Goal: Transaction & Acquisition: Purchase product/service

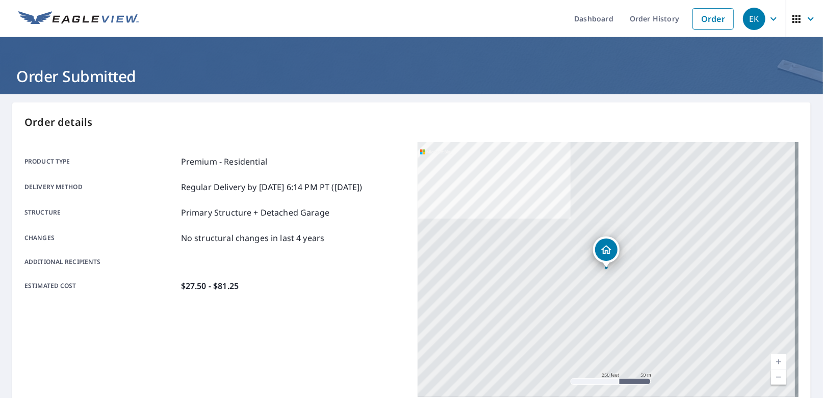
scroll to position [201, 0]
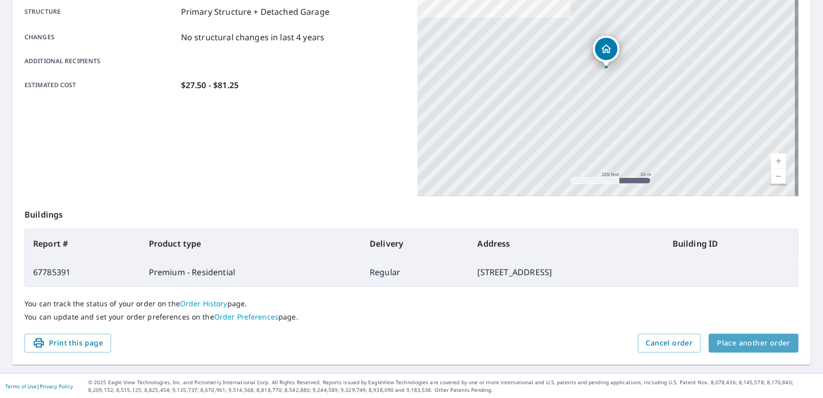
click at [762, 347] on span "Place another order" at bounding box center [753, 343] width 73 height 13
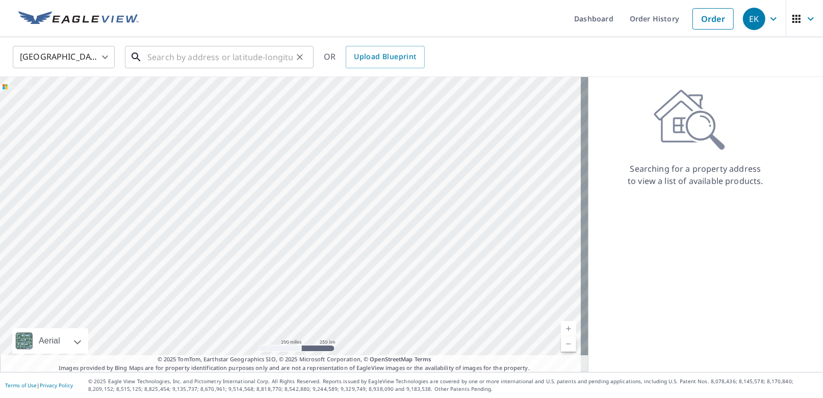
click at [205, 59] on input "text" at bounding box center [219, 57] width 145 height 29
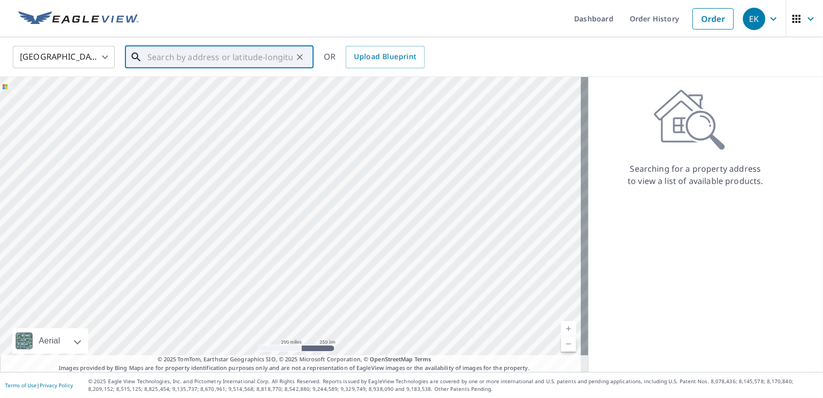
paste input "[STREET_ADDRESS]"
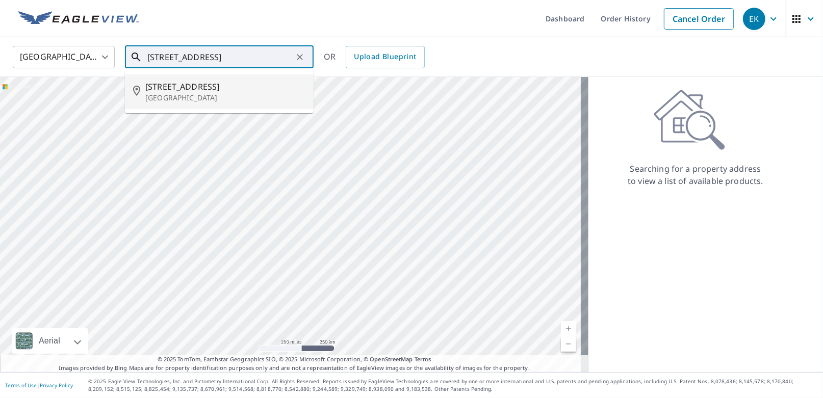
click at [204, 95] on p "[GEOGRAPHIC_DATA]" at bounding box center [225, 98] width 160 height 10
type input "[STREET_ADDRESS]"
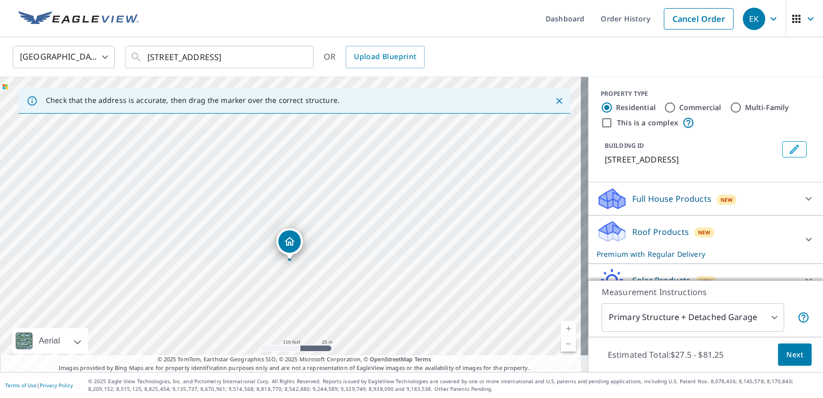
drag, startPoint x: 292, startPoint y: 216, endPoint x: 291, endPoint y: 253, distance: 36.7
drag, startPoint x: 287, startPoint y: 213, endPoint x: 285, endPoint y: 197, distance: 15.9
drag, startPoint x: 290, startPoint y: 217, endPoint x: 293, endPoint y: 221, distance: 5.5
click at [706, 250] on p "Premium with Regular Delivery" at bounding box center [697, 254] width 200 height 11
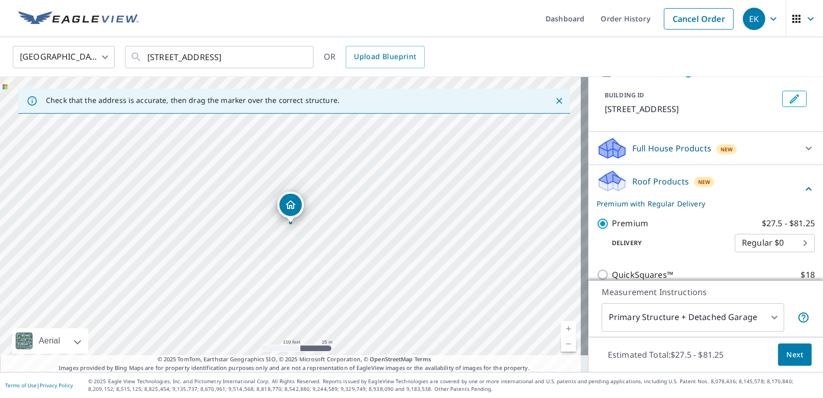
click at [656, 171] on div "Roof Products New Premium with Regular Delivery" at bounding box center [700, 189] width 206 height 40
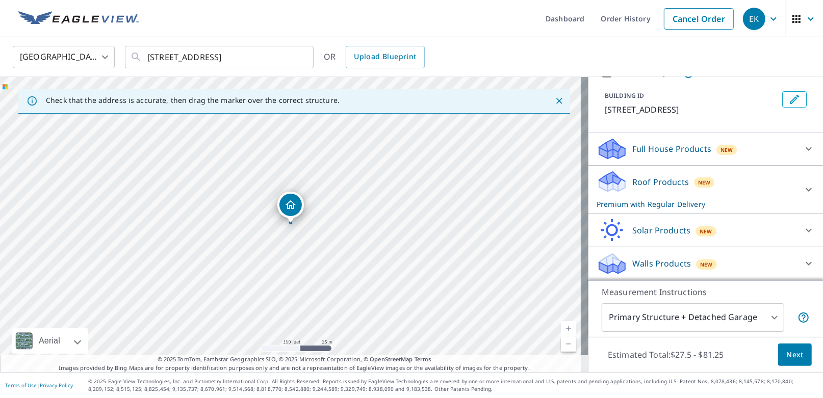
scroll to position [48, 0]
click at [786, 356] on span "Next" at bounding box center [794, 355] width 17 height 13
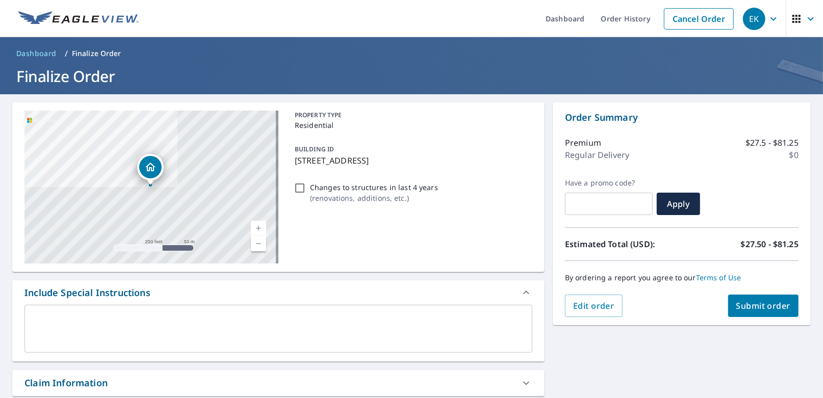
click at [411, 324] on textarea at bounding box center [279, 329] width 494 height 29
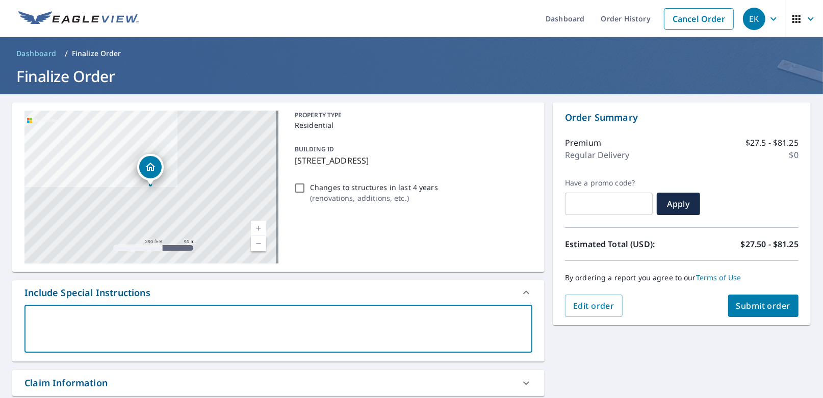
type textarea "I"
type textarea "x"
type textarea "IN"
type textarea "x"
type textarea "INI"
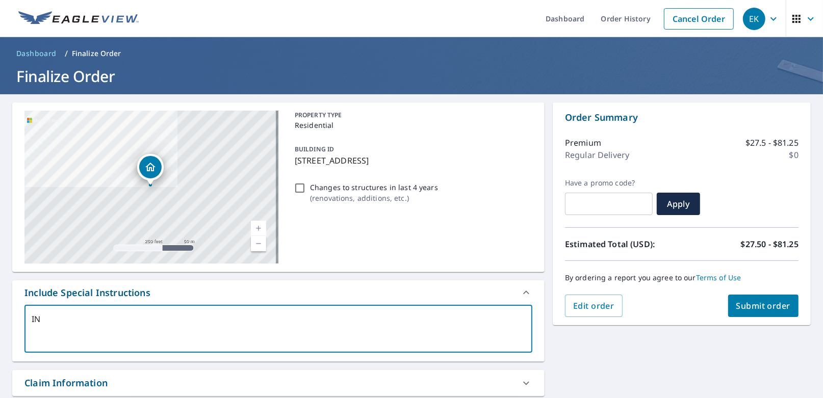
type textarea "x"
type textarea "INIT"
type textarea "x"
type textarea "INITI"
type textarea "x"
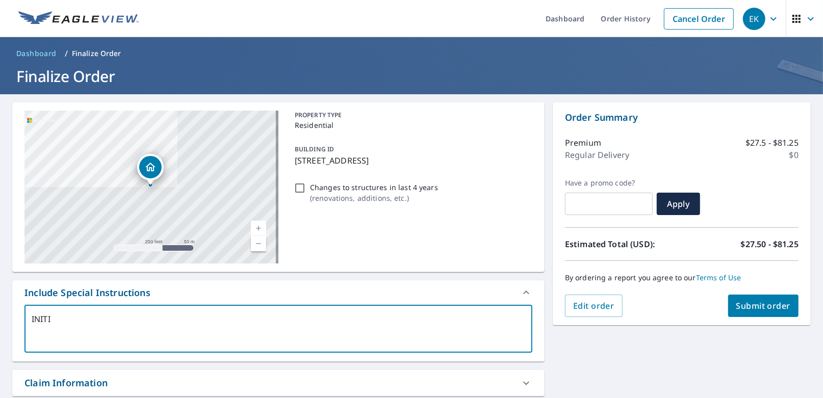
type textarea "INIT"
type textarea "x"
type textarea "INI"
type textarea "x"
type textarea "IN"
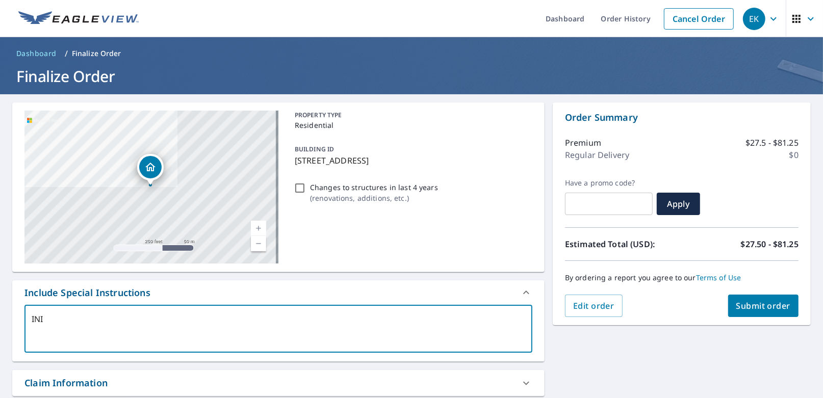
type textarea "x"
type textarea "I"
type textarea "x"
type textarea "I"
type textarea "x"
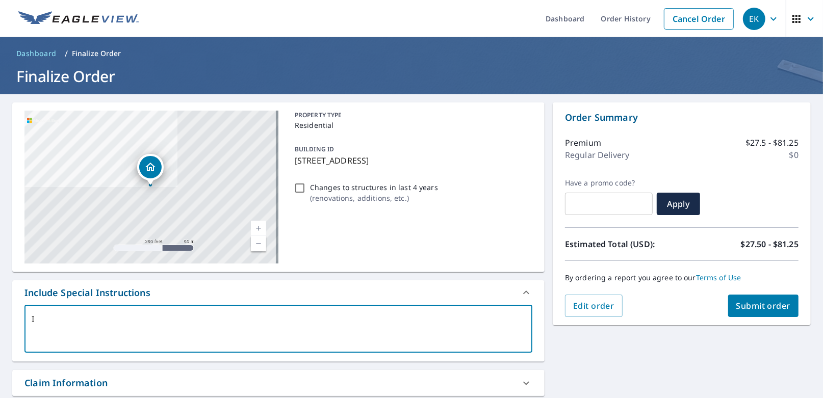
type textarea "In"
type textarea "x"
type textarea "Ini"
type textarea "x"
type textarea "Init"
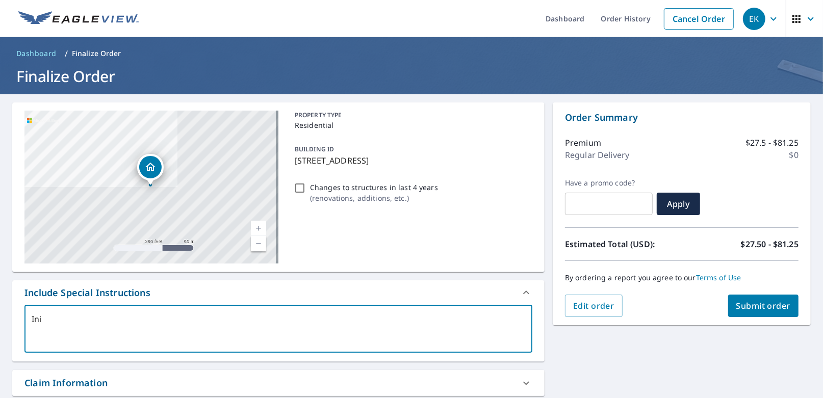
type textarea "x"
type textarea "Initi"
type textarea "x"
type textarea "Initia"
type textarea "x"
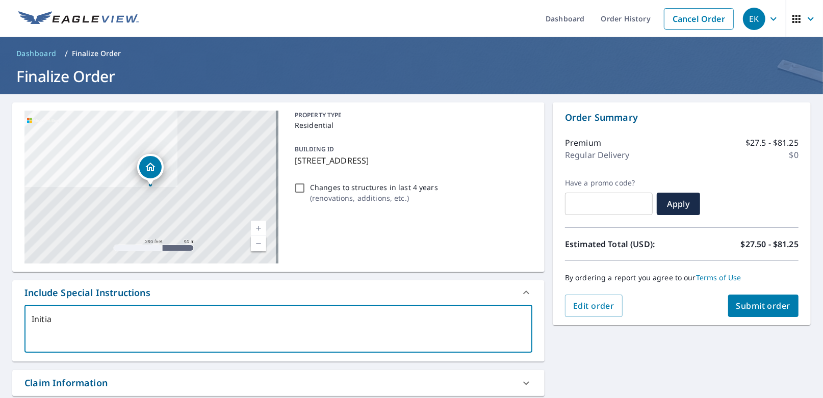
type textarea "Initial"
type textarea "x"
type textarea "Initial"
type textarea "x"
type textarea "Initial i"
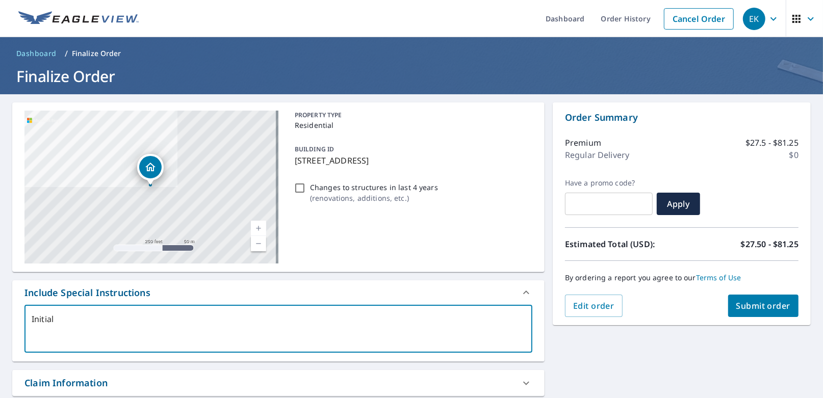
type textarea "x"
type textarea "Initial im"
type textarea "x"
type textarea "Initial ima"
type textarea "x"
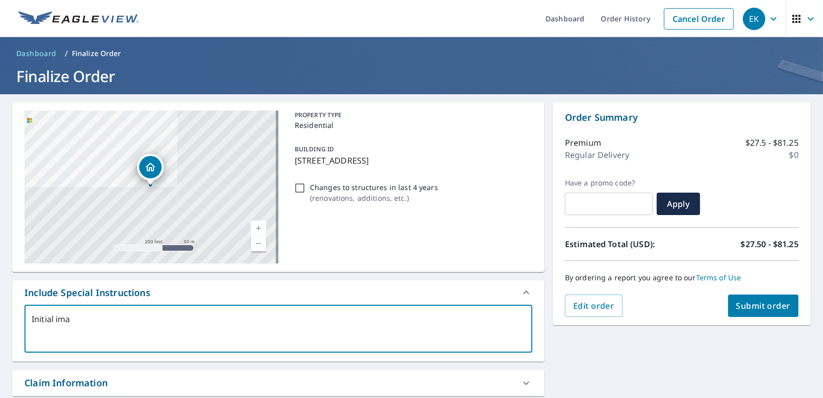
type textarea "Initial imag"
type textarea "x"
type textarea "Initial image"
type textarea "x"
type textarea "Initial image"
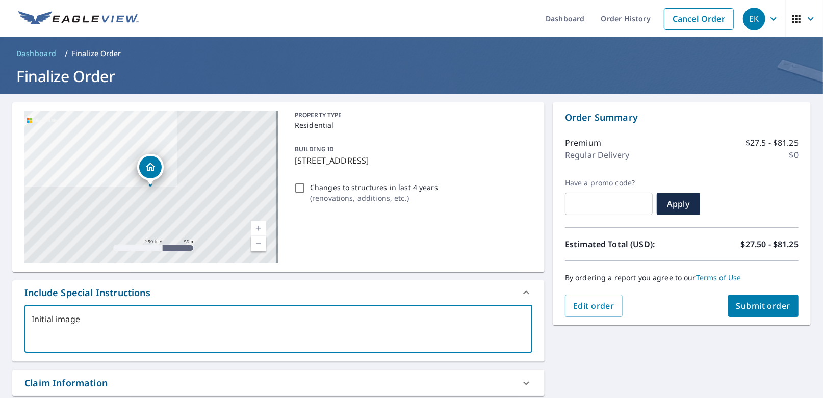
type textarea "x"
type textarea "Initial image d"
type textarea "x"
type textarea "Initial image do"
type textarea "x"
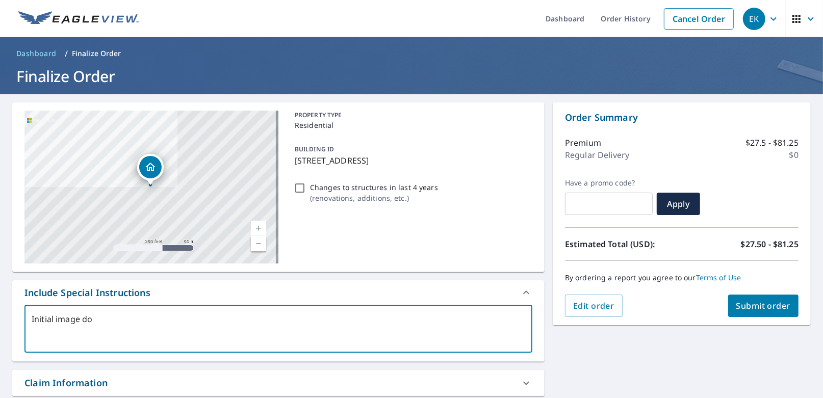
type textarea "Initial image doe"
type textarea "x"
type textarea "Initial image does"
type textarea "x"
type textarea "Initial image does"
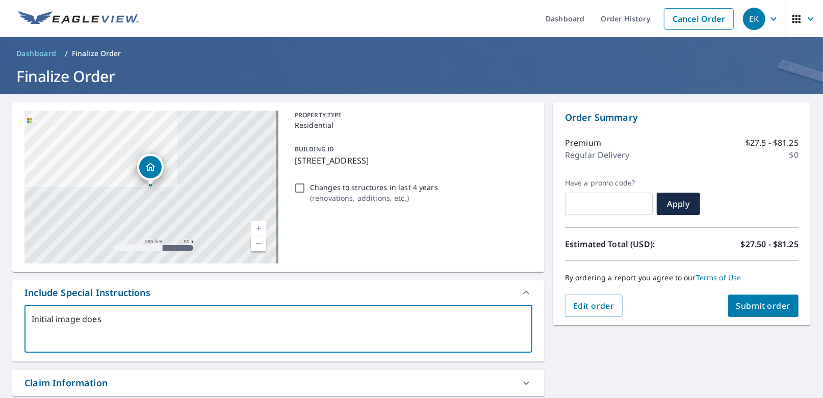
type textarea "x"
type textarea "Initial image does n"
type textarea "x"
type textarea "Initial image does no"
type textarea "x"
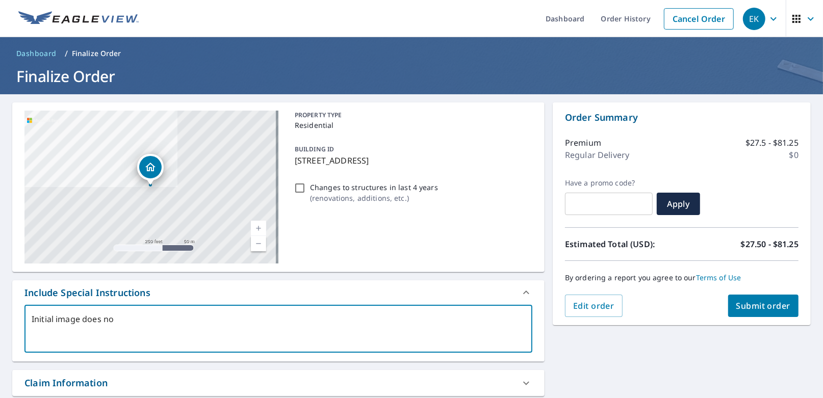
type textarea "Initial image does not"
type textarea "x"
type textarea "Initial image does not"
type textarea "x"
type textarea "Initial image does not s"
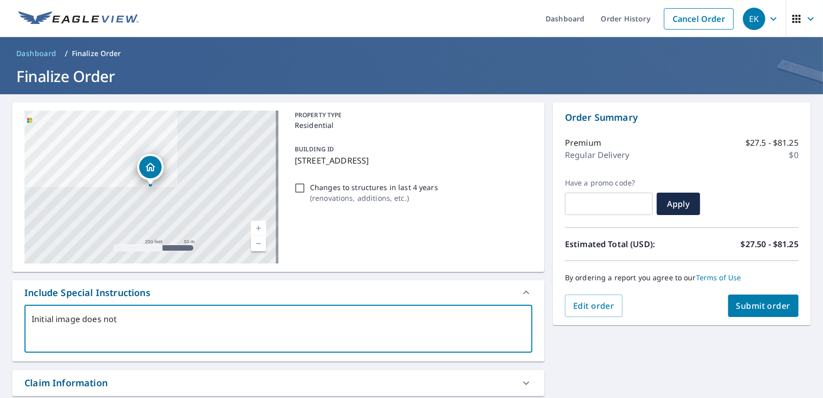
type textarea "x"
type textarea "Initial image does not sh"
type textarea "x"
type textarea "Initial image does not sho"
type textarea "x"
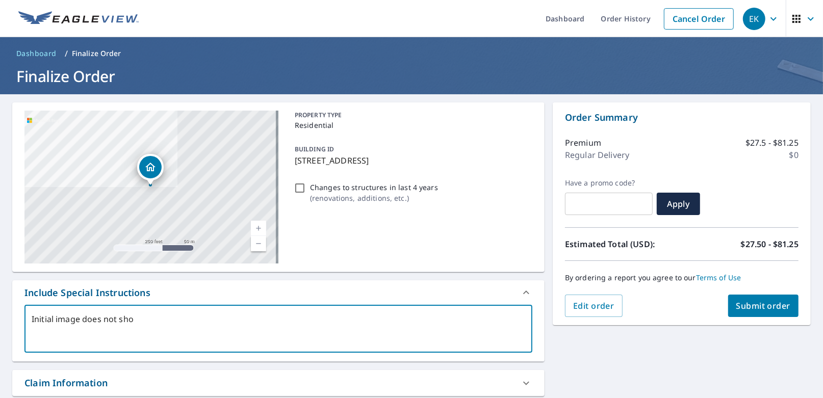
type textarea "Initial image does not show"
type textarea "x"
type textarea "Initial image does not show"
type textarea "x"
type textarea "Initial image does not show t"
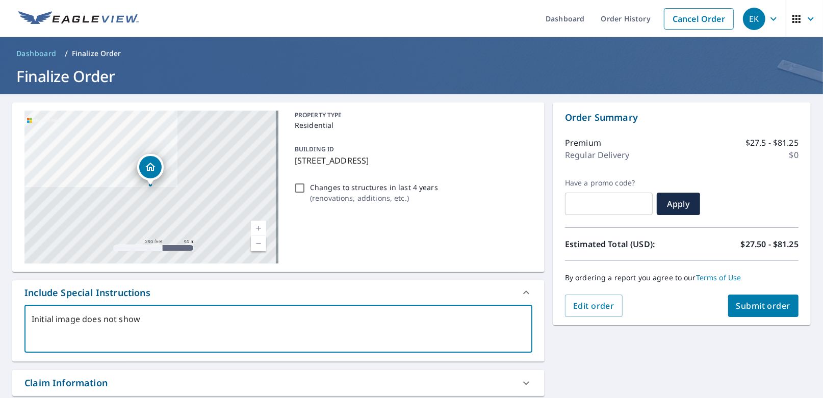
type textarea "x"
type textarea "Initial image does not show th"
type textarea "x"
type textarea "Initial image does not show the"
type textarea "x"
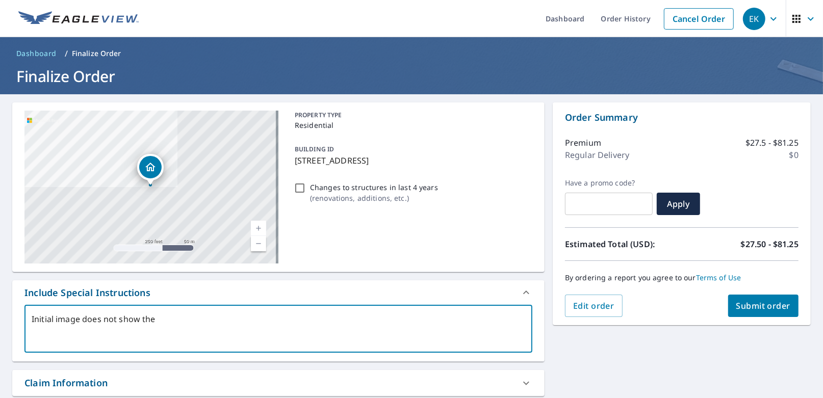
type textarea "Initial image does not show the"
type textarea "x"
type textarea "Initial image does not show the h"
type textarea "x"
type textarea "Initial image does not show the ho"
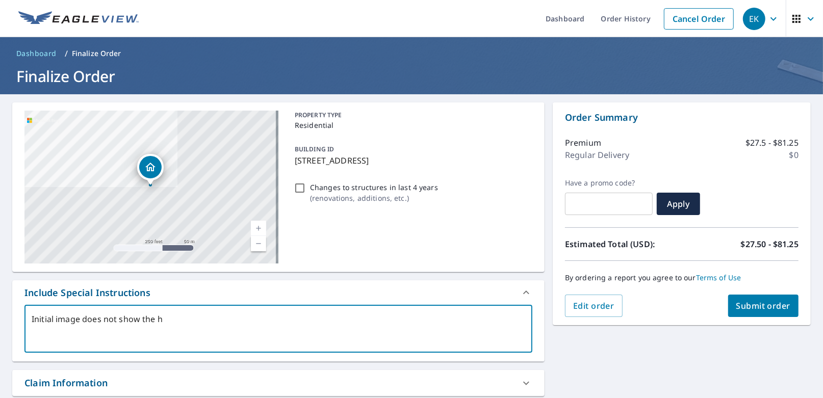
type textarea "x"
type textarea "Initial image does not show the hou"
type textarea "x"
type textarea "Initial image does not show the hous"
type textarea "x"
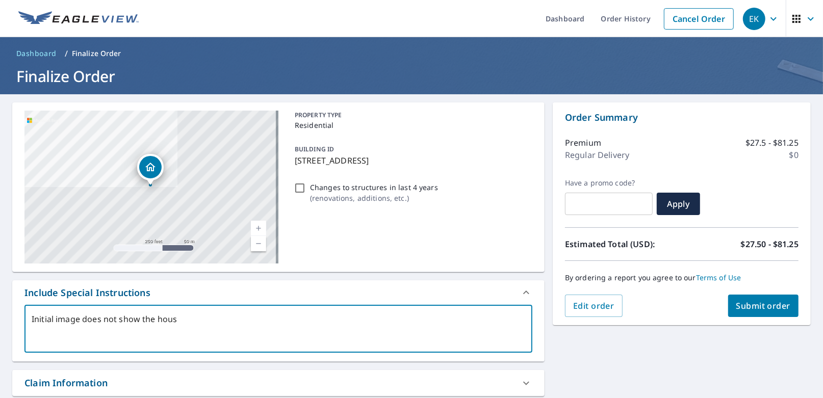
type textarea "Initial image does not show the house"
type textarea "x"
type textarea "Initial image does not show the house"
type textarea "x"
type textarea "Initial image does not show the house i"
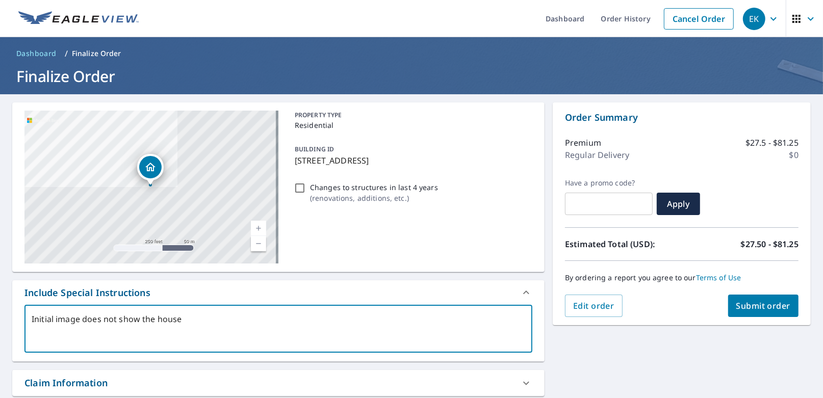
type textarea "x"
type textarea "Initial image does not show the house in"
type textarea "x"
type textarea "Initial image does not show the house in"
type textarea "x"
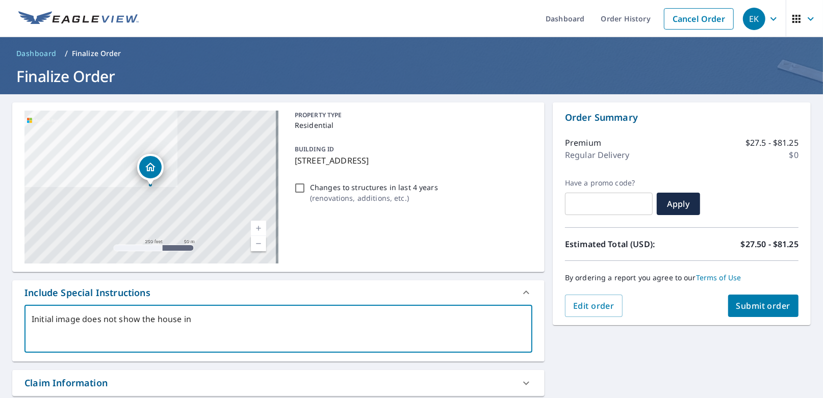
type textarea "Initial image does not show the house in i"
type textarea "x"
type textarea "Initial image does not show the house in it"
type textarea "x"
type textarea "Initial image does not show the house in its"
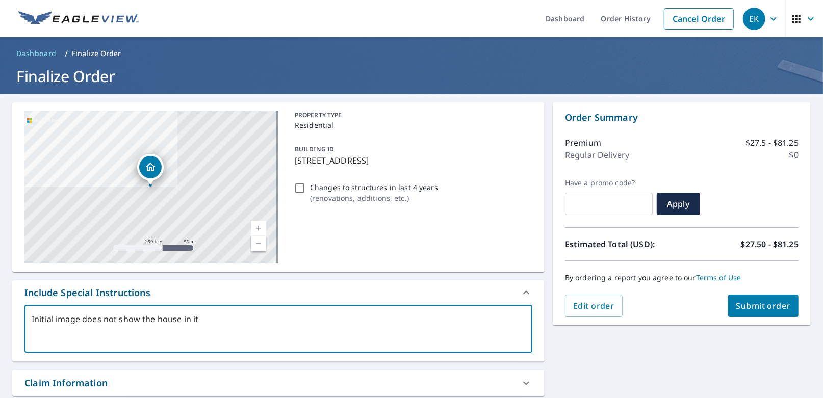
type textarea "x"
type textarea "Initial image does not show the house in its"
type textarea "x"
type textarea "Initial image does not show the house in its l"
type textarea "x"
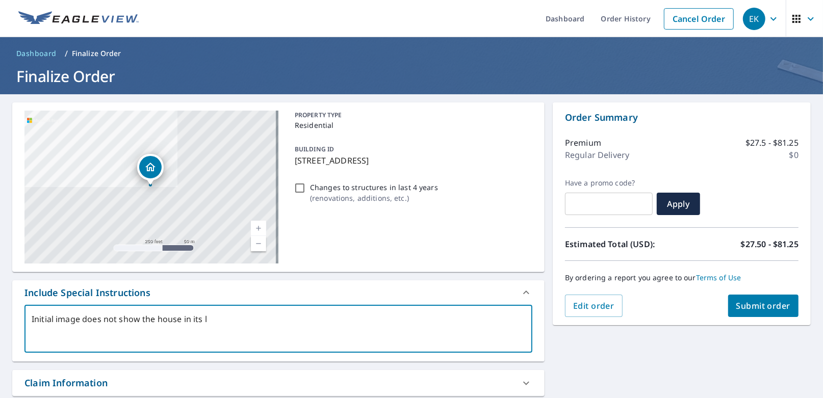
type textarea "Initial image does not show the house in its lo"
type textarea "x"
type textarea "Initial image does not show the house in its loc"
type textarea "x"
type textarea "Initial image does not show the house in its loca"
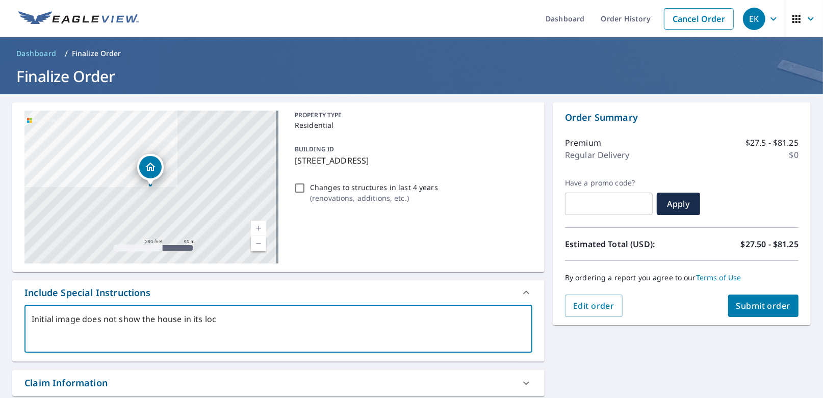
type textarea "x"
type textarea "Initial image does not show the house in its locat"
type textarea "x"
type textarea "Initial image does not show the house in its locati"
type textarea "x"
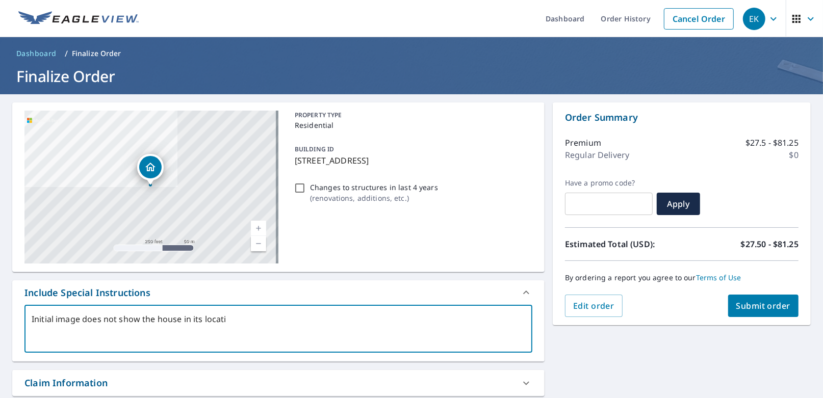
type textarea "Initial image does not show the house in its locatio"
type textarea "x"
type textarea "Initial image does not show the house in its location"
type textarea "x"
type textarea "Initial image does not show the house in its location."
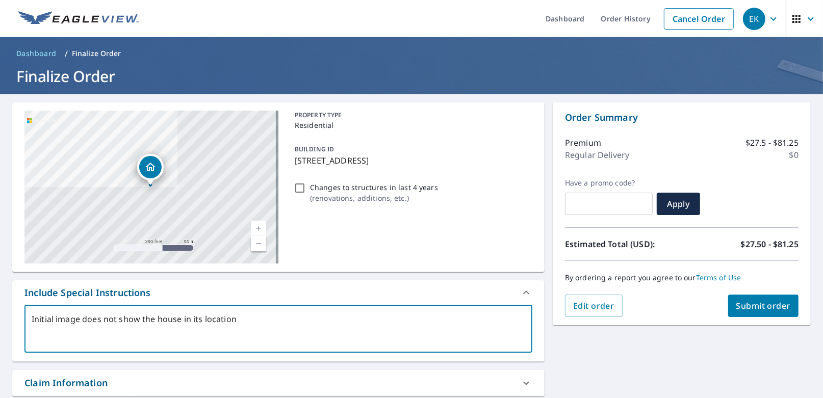
type textarea "x"
type textarea "Initial image does not show the house in its location."
type textarea "x"
type textarea "Initial image does not show the house in its location. P"
type textarea "x"
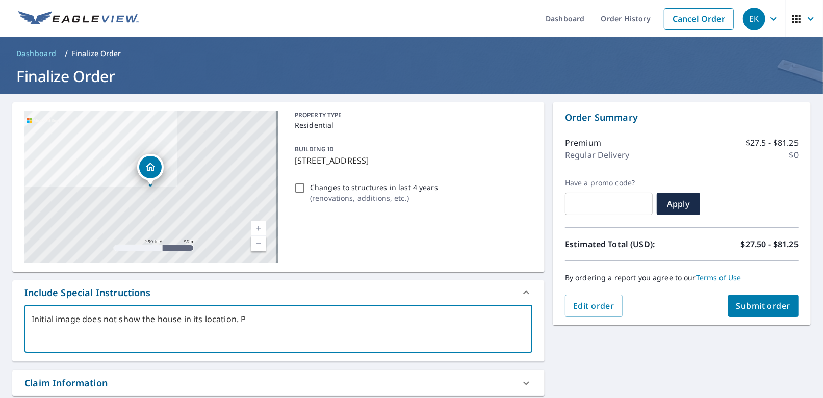
type textarea "Initial image does not show the house in its location. Pl"
type textarea "x"
type textarea "Initial image does not show the house in its location. Ple"
type textarea "x"
type textarea "Initial image does not show the house in its location. [GEOGRAPHIC_DATA]"
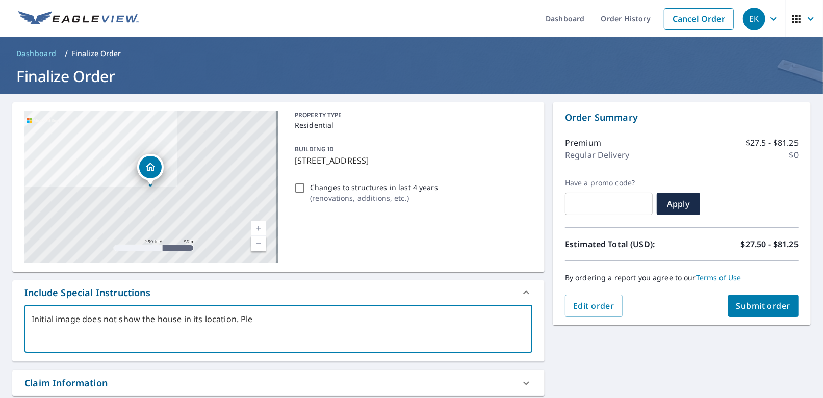
type textarea "x"
type textarea "Initial image does not show the house in its location. Pleas"
type textarea "x"
type textarea "Initial image does not show the house in its location. Please"
type textarea "x"
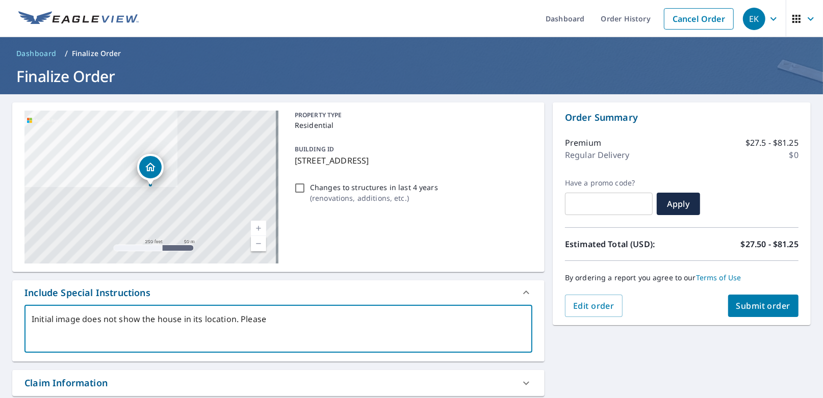
type textarea "Initial image does not show the house in its location. Please"
type textarea "x"
type textarea "Initial image does not show the house in its location. Please c"
type textarea "x"
type textarea "Initial image does not show the house in its location. Please ch"
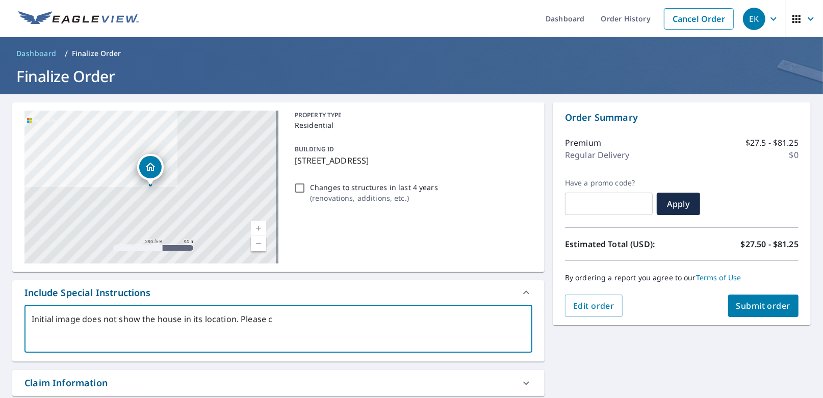
type textarea "x"
type textarea "Initial image does not show the house in its location. Please che"
type textarea "x"
type textarea "Initial image does not show the house in its location. Please chec"
type textarea "x"
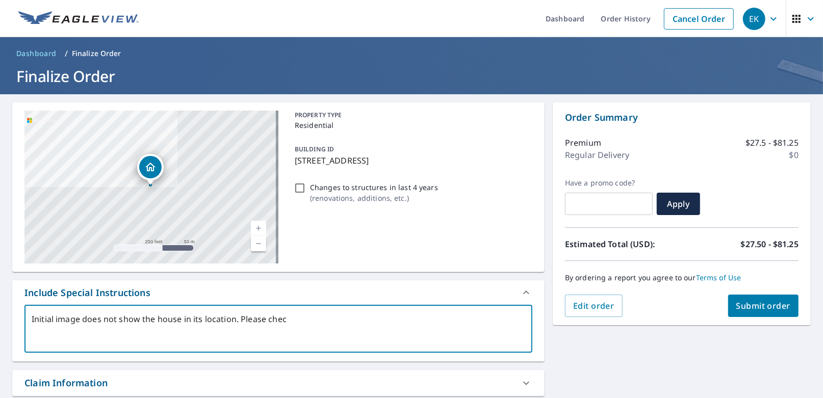
type textarea "Initial image does not show the house in its location. Please check"
type textarea "x"
type textarea "Initial image does not show the house in its location. Please check"
type textarea "x"
type textarea "Initial image does not show the house in its location. Please check a"
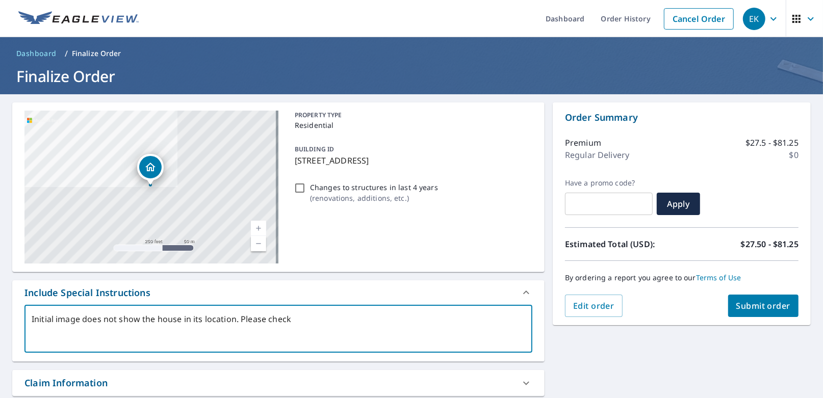
type textarea "x"
type textarea "Initial image does not show the house in its location. Please check al"
type textarea "x"
type textarea "Initial image does not show the house in its location. Please check all"
type textarea "x"
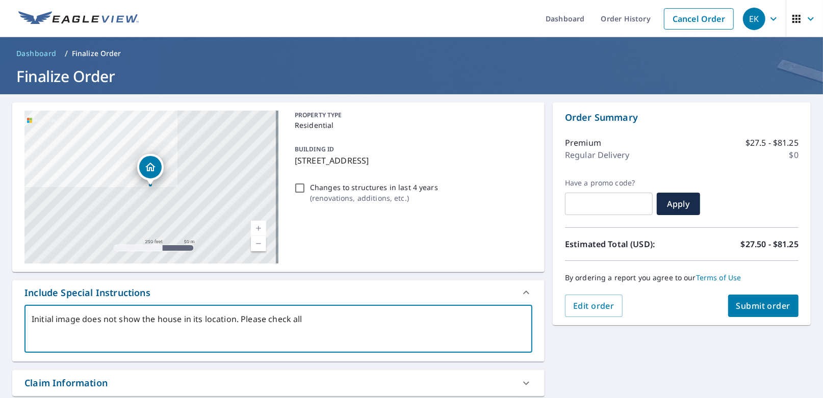
type textarea "Initial image does not show the house in its location. Please check all"
type textarea "x"
type textarea "Initial image does not show the house in its location. Please check all o"
type textarea "x"
type textarea "Initial image does not show the house in its location. Please check all ot"
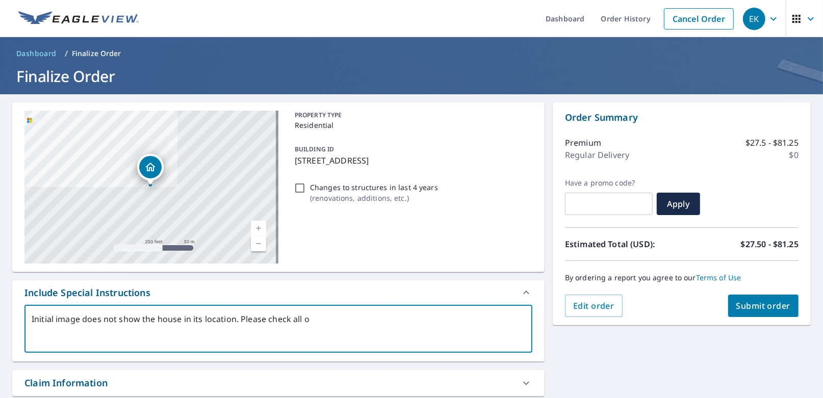
type textarea "x"
type textarea "Initial image does not show the house in its location. Please check all oth"
type textarea "x"
type textarea "Initial image does not show the house in its location. Please check all othe"
type textarea "x"
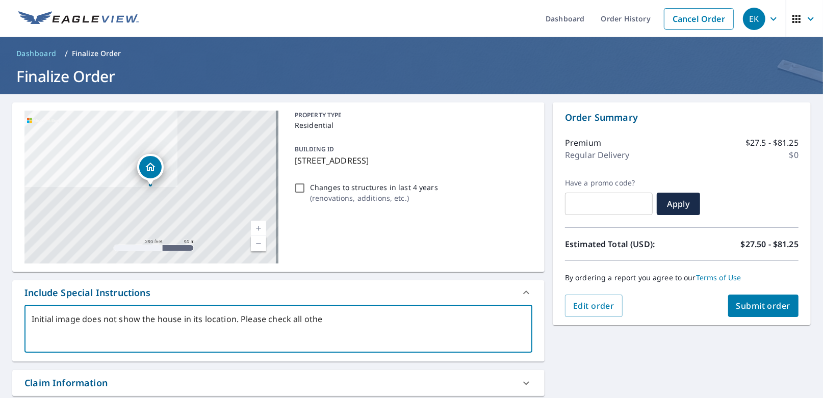
type textarea "Initial image does not show the house in its location. Please check all other"
type textarea "x"
type textarea "Initial image does not show the house in its location. Please check all other"
type textarea "x"
type textarea "Initial image does not show the house in its location. Please check all other i"
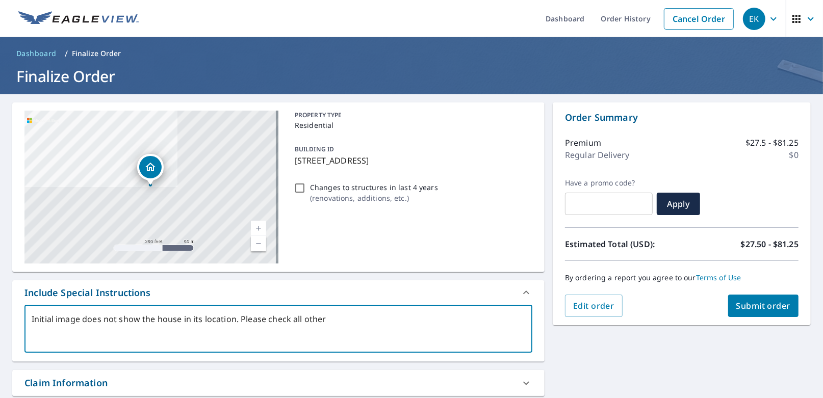
type textarea "x"
type textarea "Initial image does not show the house in its location. Please check all other im"
type textarea "x"
type textarea "Initial image does not show the house in its location. Please check all other i…"
type textarea "x"
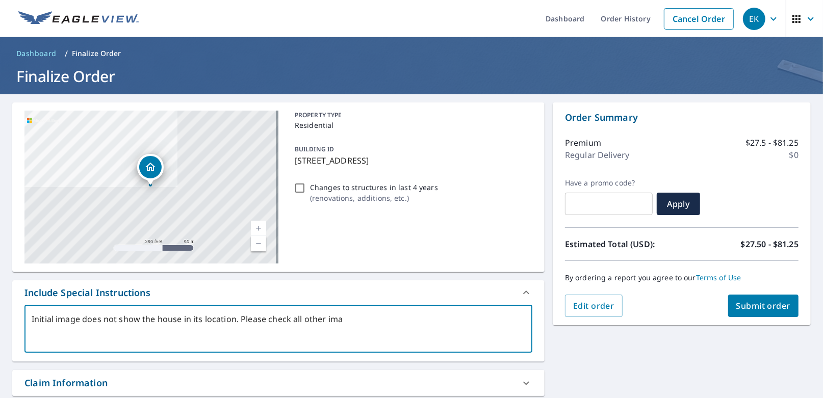
type textarea "Initial image does not show the house in its location. Please check all other i…"
type textarea "x"
type textarea "Initial image does not show the house in its location. Please check all other i…"
type textarea "x"
type textarea "Initial image does not show the house in its location. Please check all other i…"
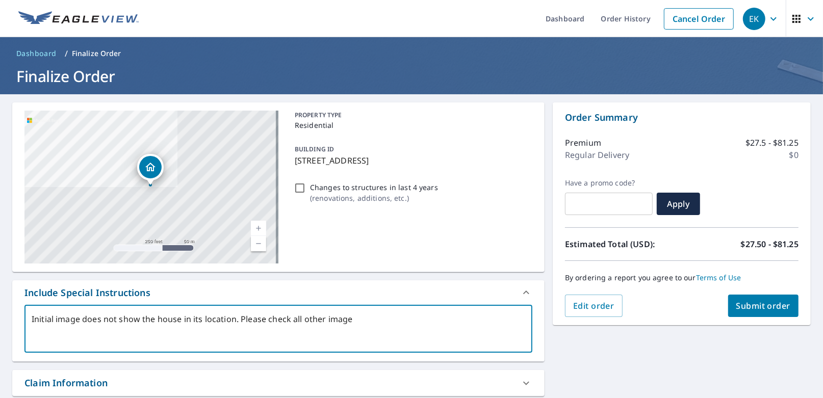
type textarea "x"
type textarea "Initial image does not show the house in its location. Please check all other i…"
type textarea "x"
type textarea "Initial image does not show the house in its location. Please check all other i…"
type textarea "x"
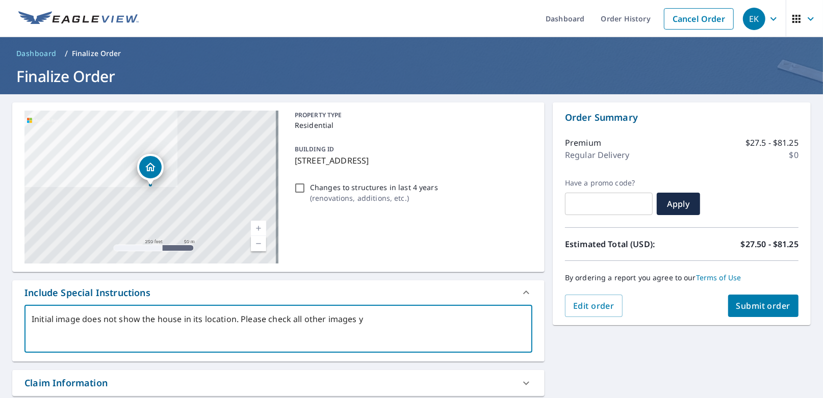
type textarea "Initial image does not show the house in its location. Please check all other i…"
type textarea "x"
type textarea "Initial image does not show the house in its location. Please check all other i…"
type textarea "x"
type textarea "Initial image does not show the house in its location. Please check all other i…"
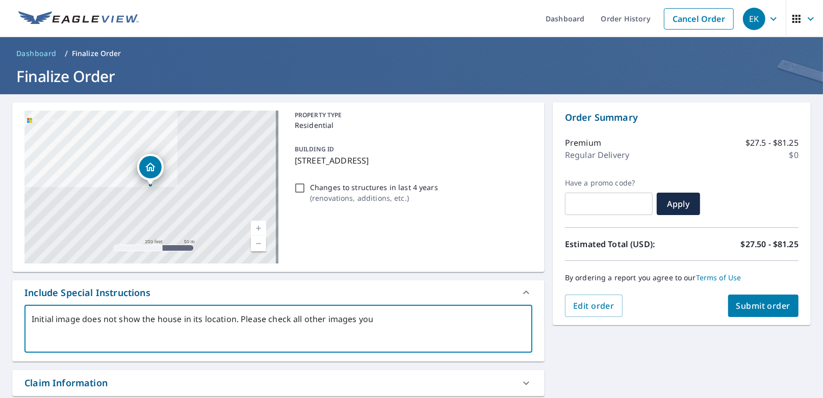
type textarea "x"
type textarea "Initial image does not show the house in its location. Please check all other i…"
type textarea "x"
type textarea "Initial image does not show the house in its location. Please check all other i…"
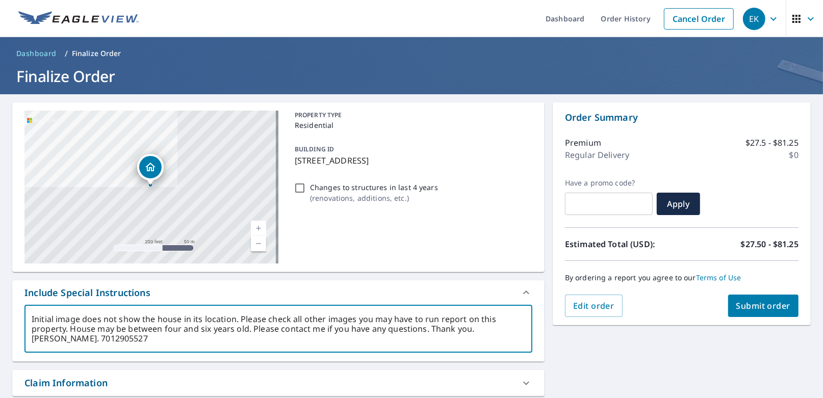
click at [72, 338] on textarea "Initial image does not show the house in its location. Please check all other i…" at bounding box center [279, 329] width 494 height 29
click at [86, 337] on textarea "Initial image does not show the house in its location. Please check all other i…" at bounding box center [279, 329] width 494 height 29
click at [88, 338] on textarea "Initial image does not show the house in its location. Please check all other i…" at bounding box center [279, 329] width 494 height 29
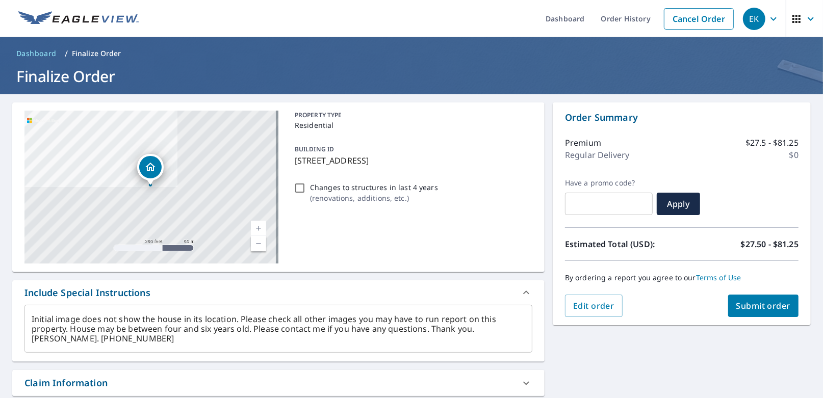
click at [162, 345] on div "Initial image does not show the house in its location. Please check all other i…" at bounding box center [278, 329] width 508 height 48
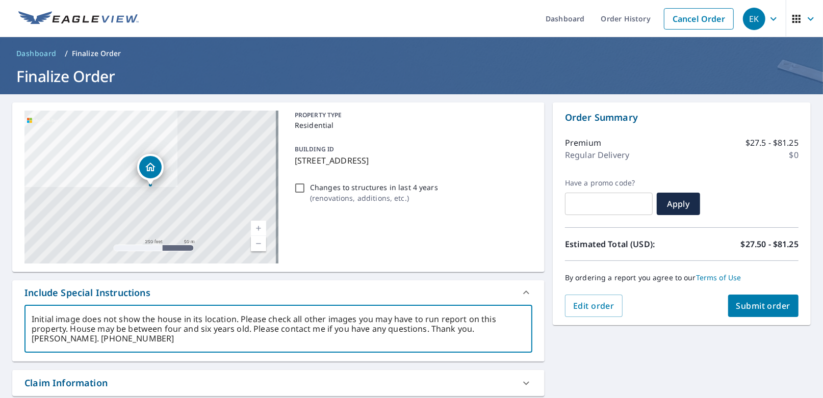
click at [156, 331] on textarea "Initial image does not show the house in its location. Please check all other i…" at bounding box center [279, 329] width 494 height 29
click at [759, 306] on span "Submit order" at bounding box center [763, 305] width 55 height 11
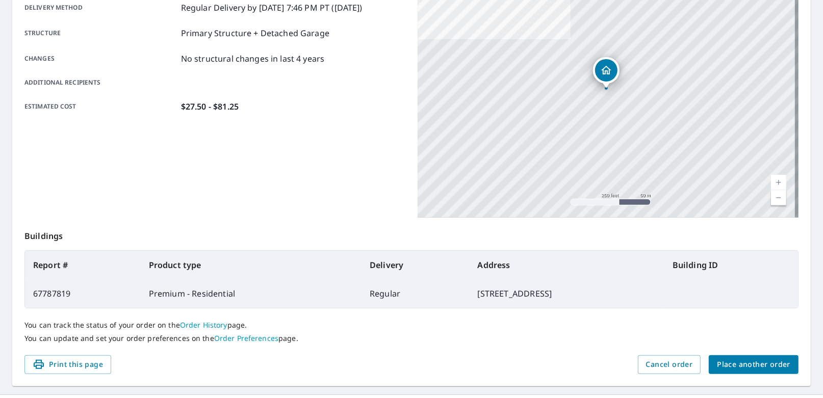
scroll to position [201, 0]
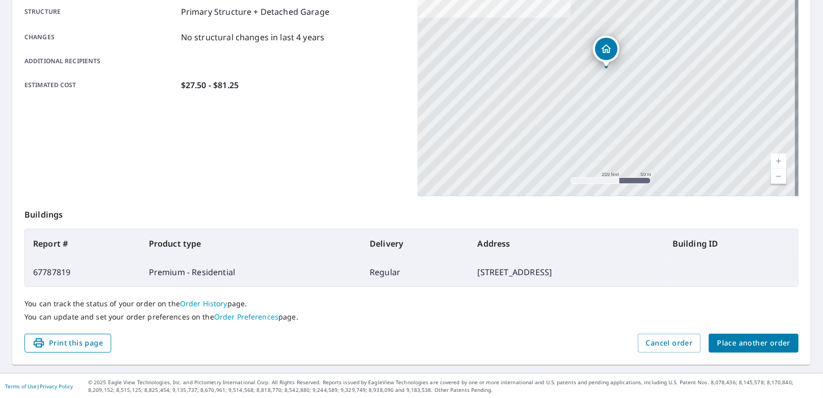
click at [59, 346] on span "Print this page" at bounding box center [68, 343] width 70 height 13
